Goal: Transaction & Acquisition: Book appointment/travel/reservation

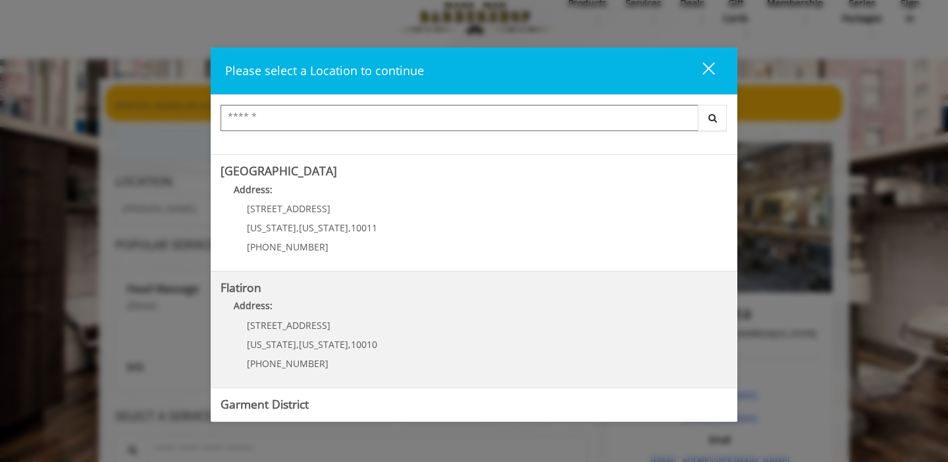
scroll to position [304, 0]
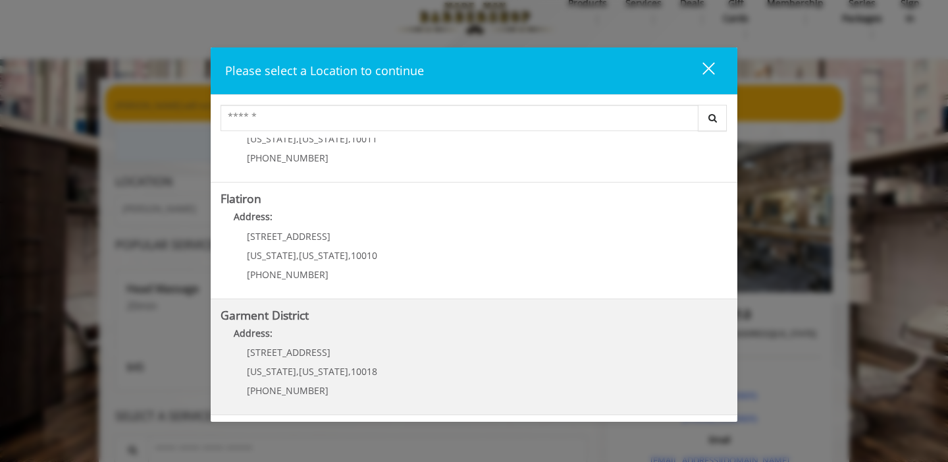
click at [352, 339] on District "Address:" at bounding box center [474, 336] width 507 height 21
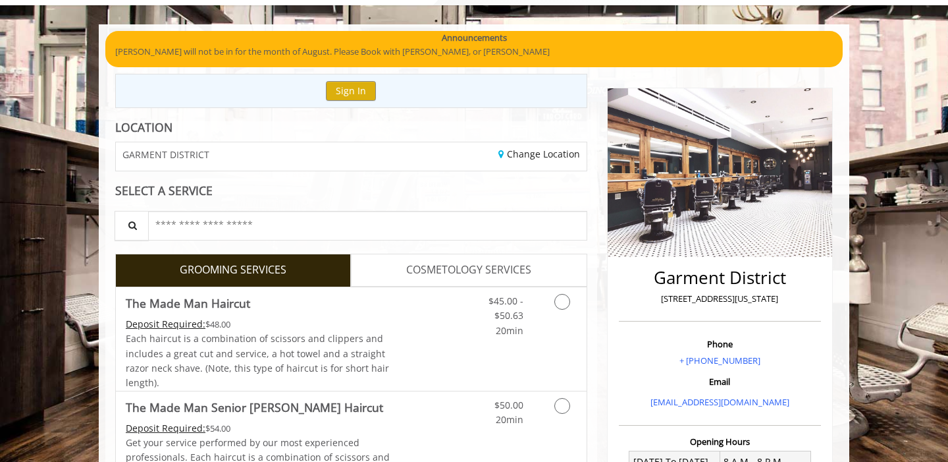
scroll to position [177, 0]
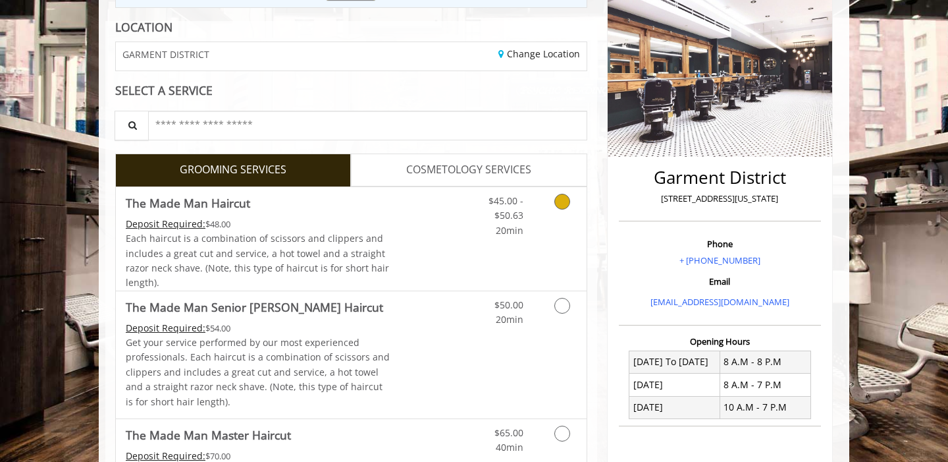
click at [564, 201] on icon "Grooming services" at bounding box center [563, 202] width 16 height 16
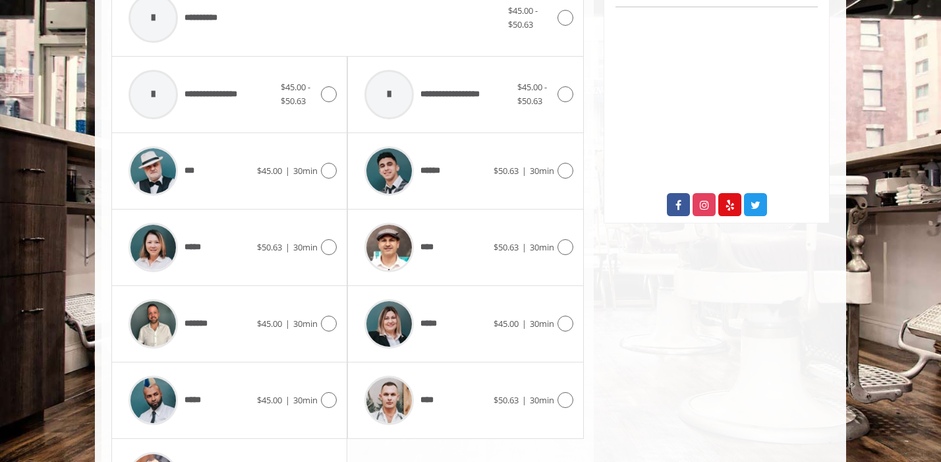
scroll to position [599, 0]
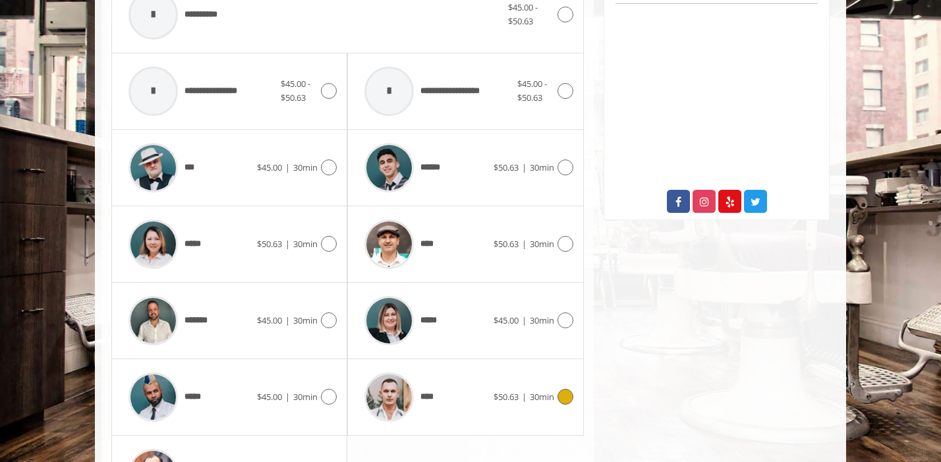
click at [564, 398] on icon at bounding box center [565, 397] width 16 height 16
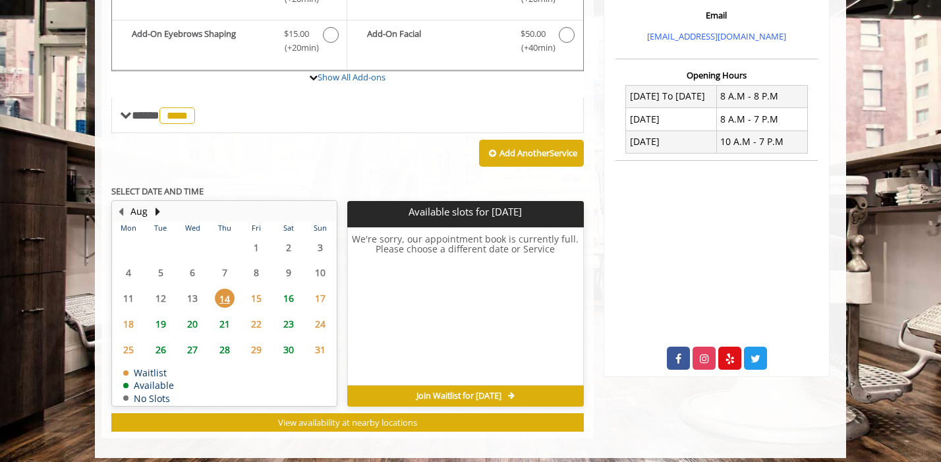
scroll to position [451, 0]
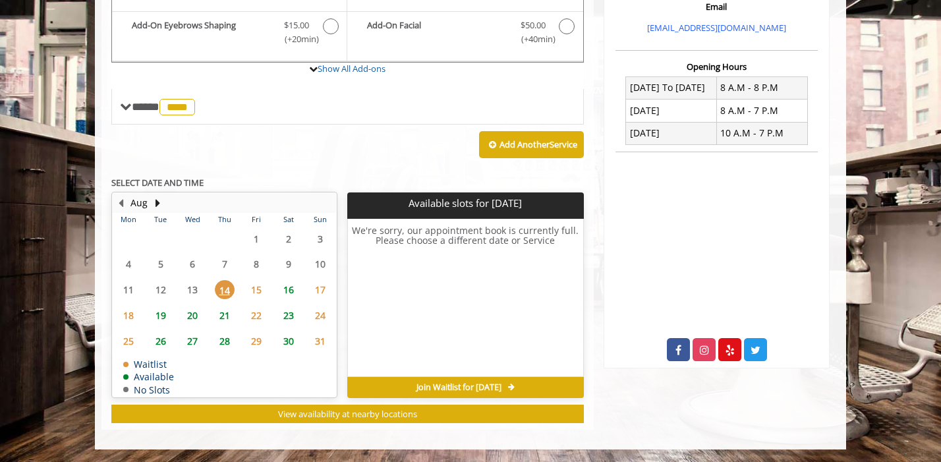
click at [192, 317] on span "20" at bounding box center [192, 315] width 20 height 19
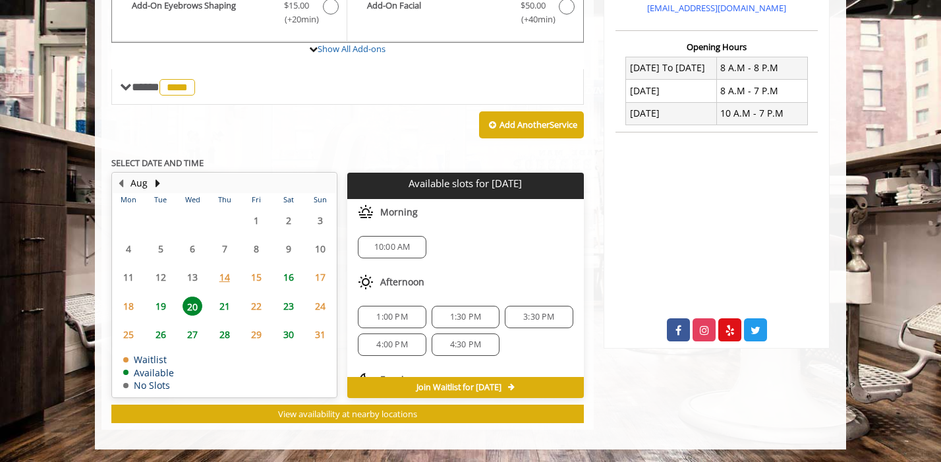
scroll to position [59, 0]
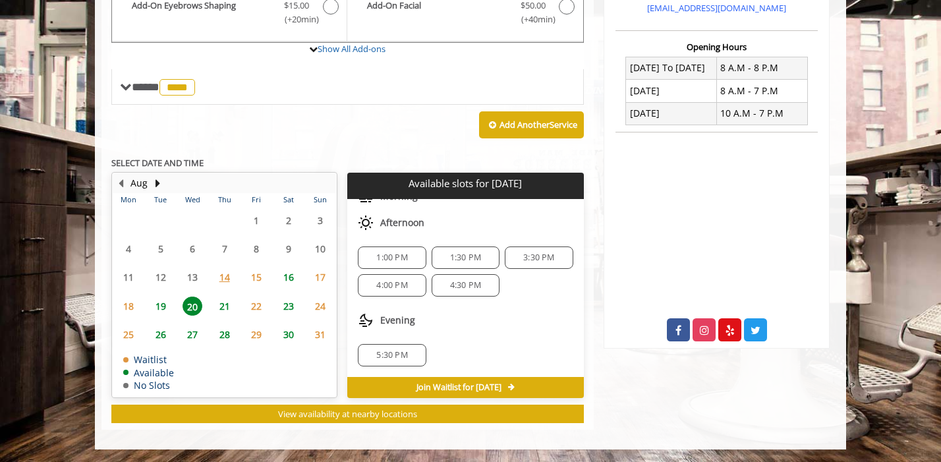
click at [401, 356] on span "5:30 PM" at bounding box center [391, 355] width 31 height 11
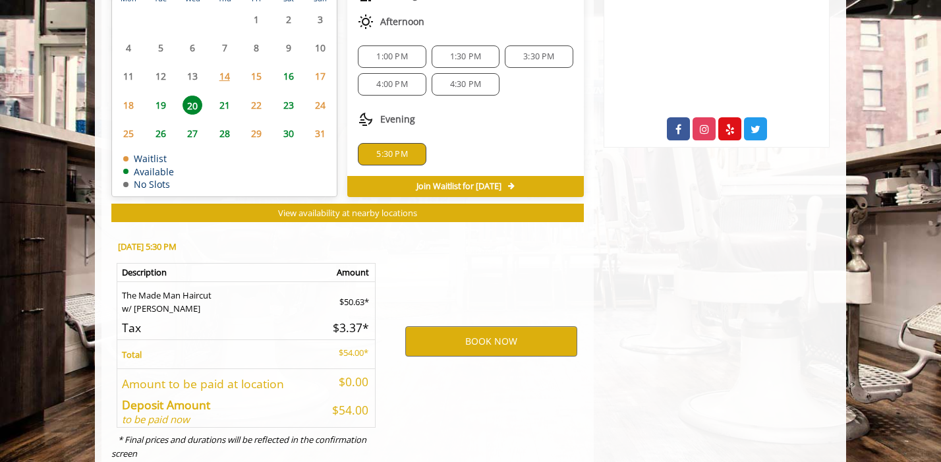
scroll to position [709, 0]
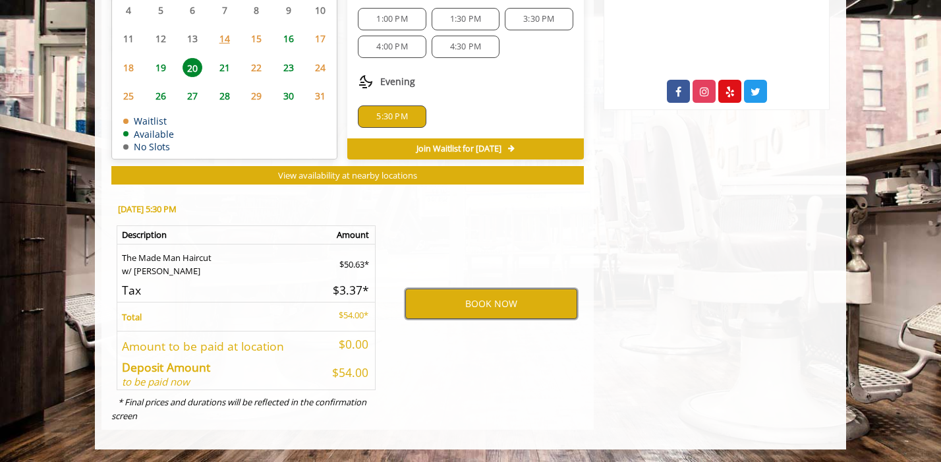
click at [454, 303] on button "BOOK NOW" at bounding box center [491, 303] width 172 height 30
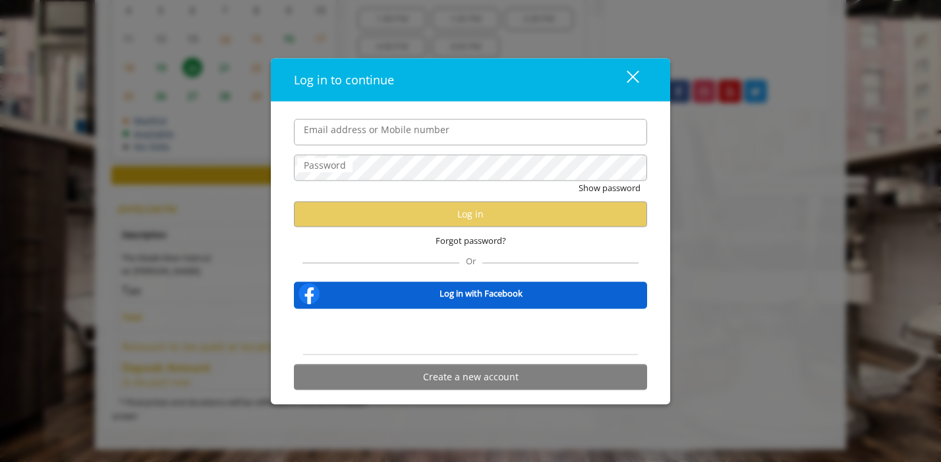
click at [368, 130] on input "Email address or Mobile number" at bounding box center [470, 132] width 353 height 26
type input "**********"
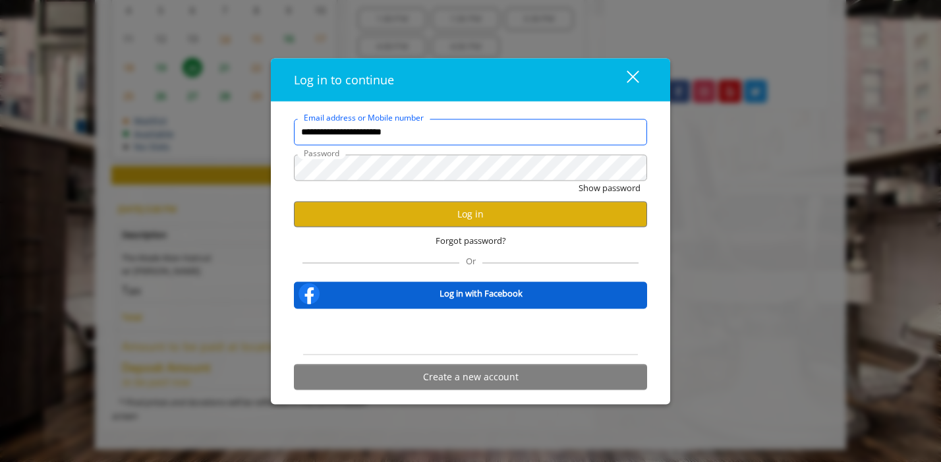
scroll to position [0, 0]
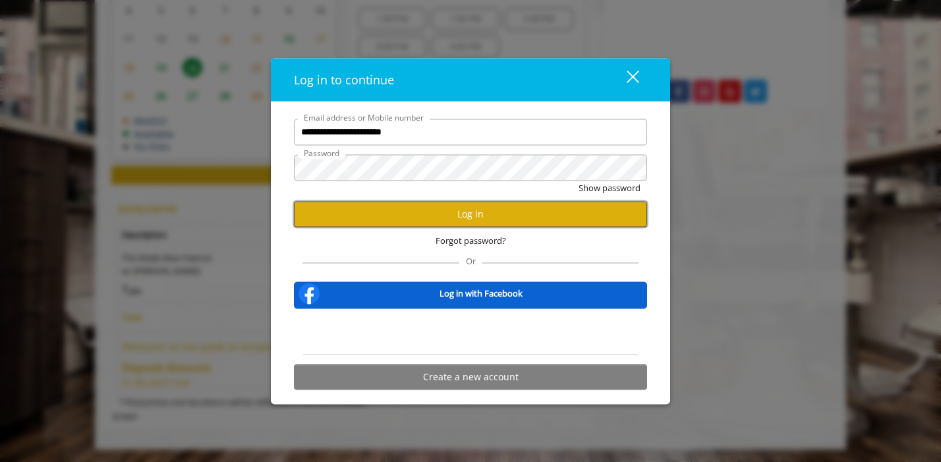
click at [414, 203] on button "Log in" at bounding box center [470, 214] width 353 height 26
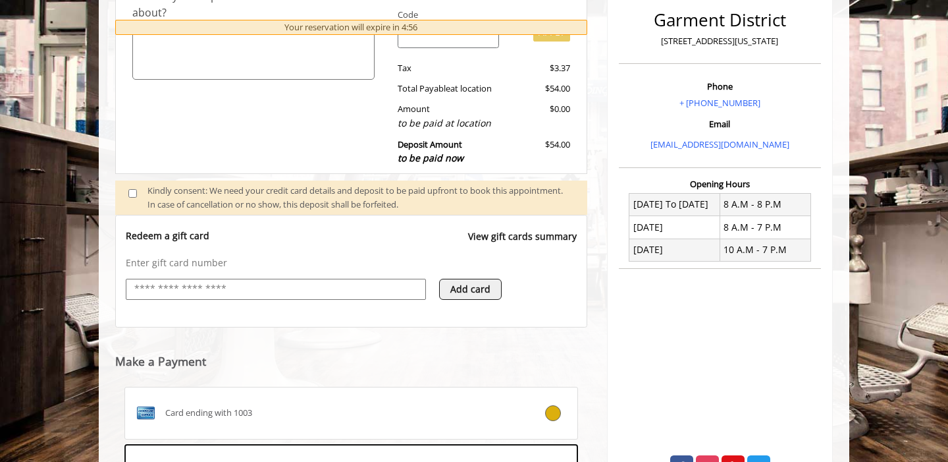
scroll to position [535, 0]
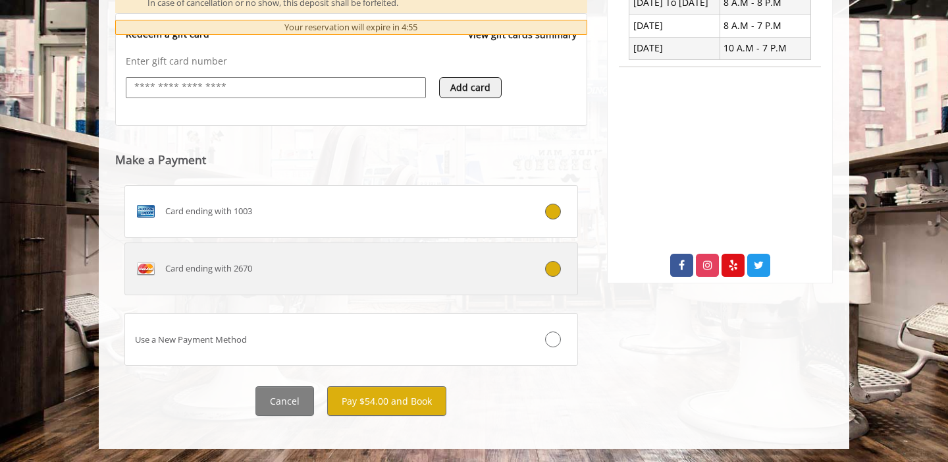
click at [553, 273] on icon at bounding box center [553, 269] width 16 height 16
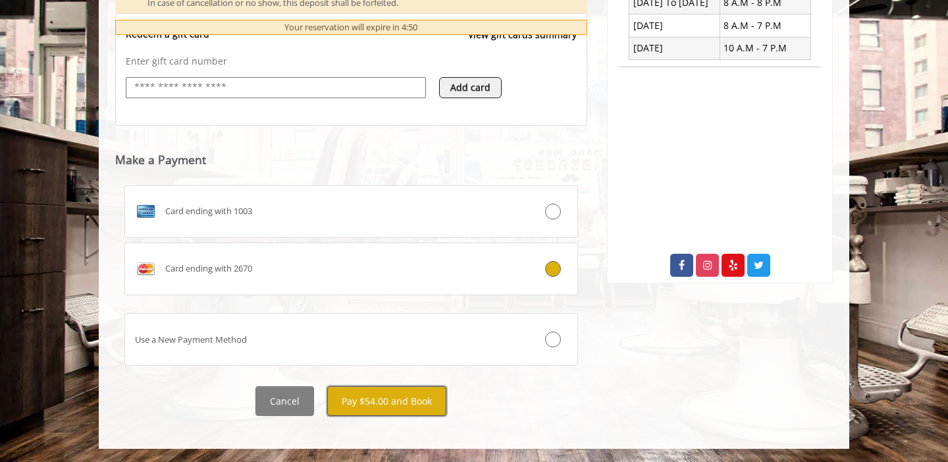
click at [392, 400] on button "Pay $54.00 and Book" at bounding box center [386, 401] width 119 height 30
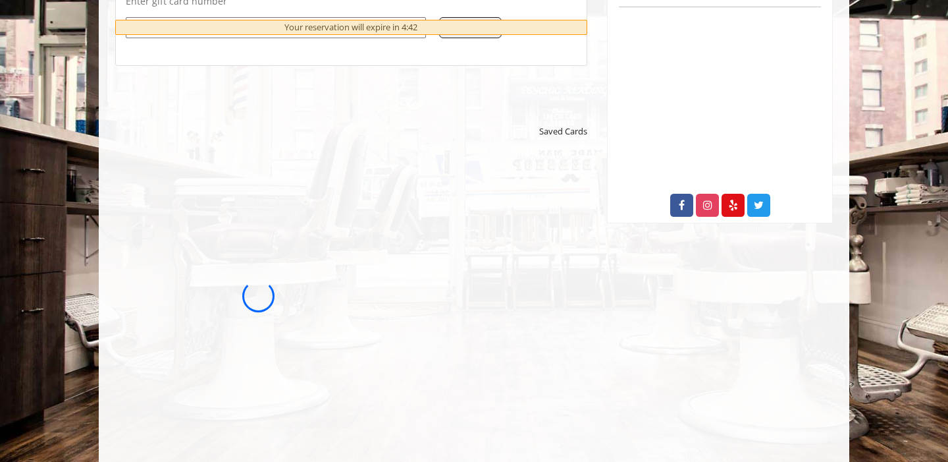
scroll to position [597, 0]
